Goal: Find specific page/section: Find specific page/section

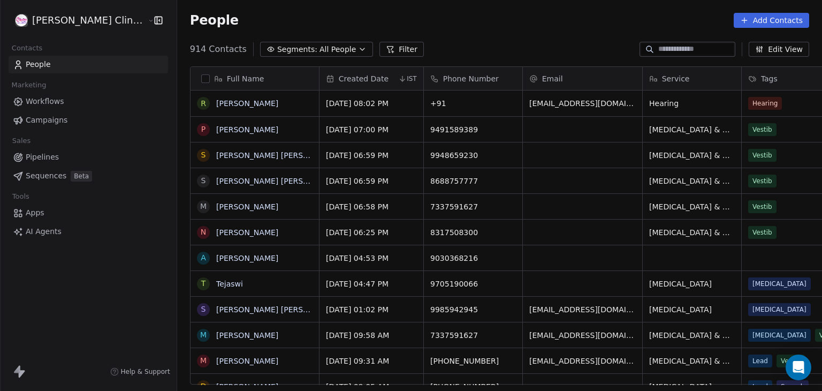
scroll to position [335, 669]
